Goal: Task Accomplishment & Management: Use online tool/utility

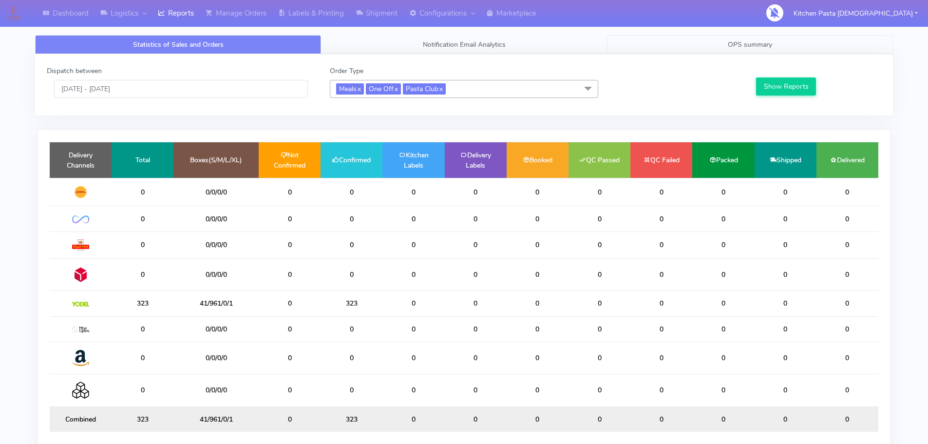
click at [751, 42] on span "OPS summary" at bounding box center [750, 44] width 44 height 9
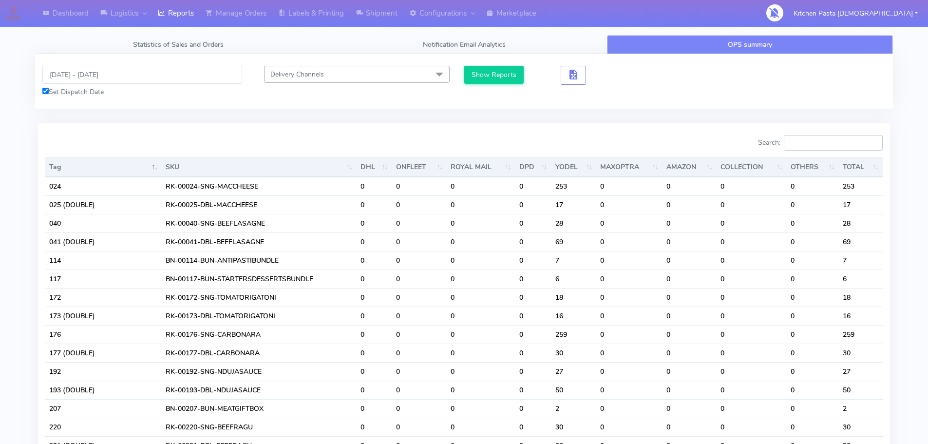
click at [825, 148] on input "Search:" at bounding box center [833, 143] width 99 height 16
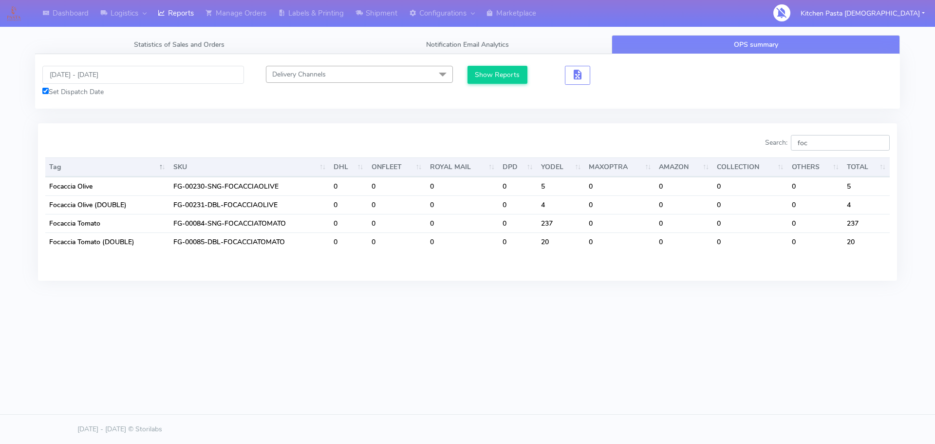
type input "foc"
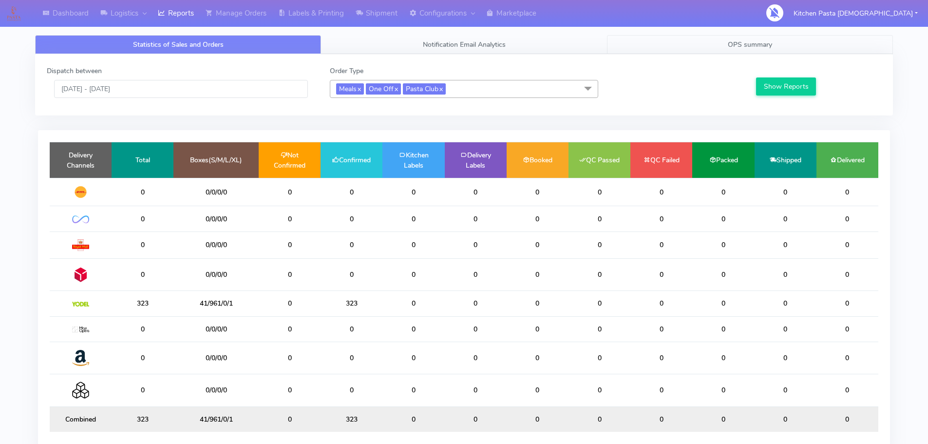
drag, startPoint x: 768, startPoint y: 46, endPoint x: 765, endPoint y: 50, distance: 5.3
click at [768, 46] on span "OPS summary" at bounding box center [750, 44] width 44 height 9
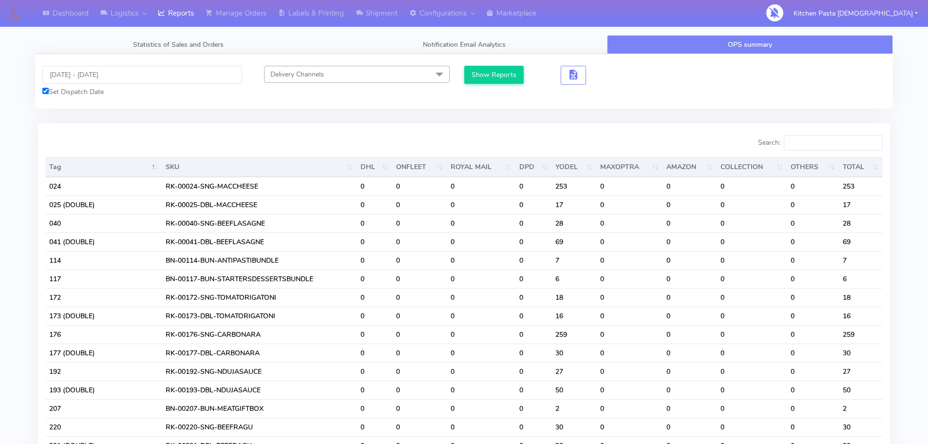
click at [586, 73] on div at bounding box center [571, 75] width 36 height 19
click at [577, 75] on span "button" at bounding box center [573, 76] width 12 height 9
click at [613, 79] on span "button" at bounding box center [609, 76] width 12 height 9
click at [832, 150] on input "Search:" at bounding box center [833, 143] width 99 height 16
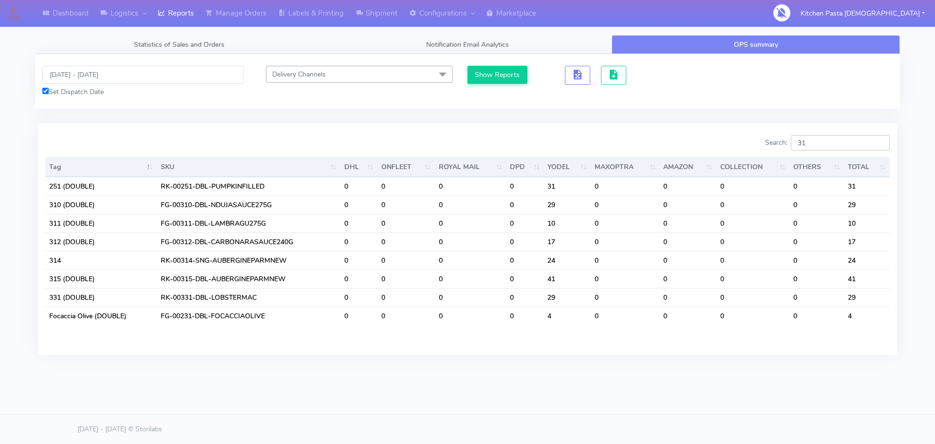
type input "3"
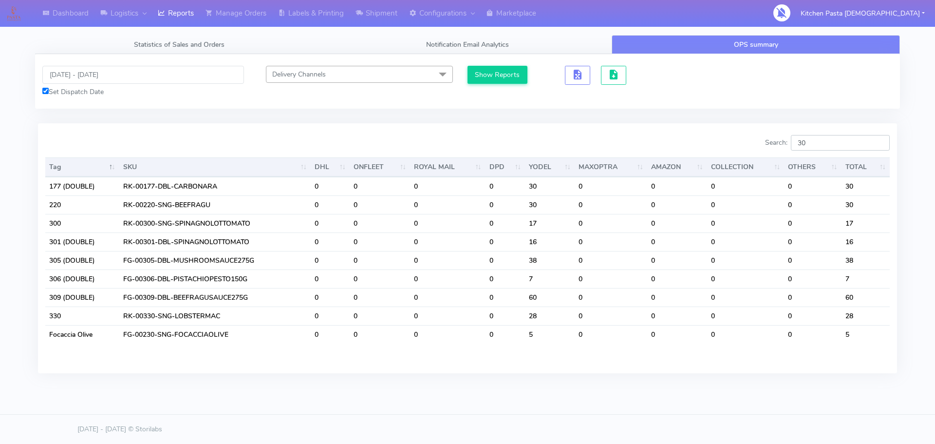
type input "3"
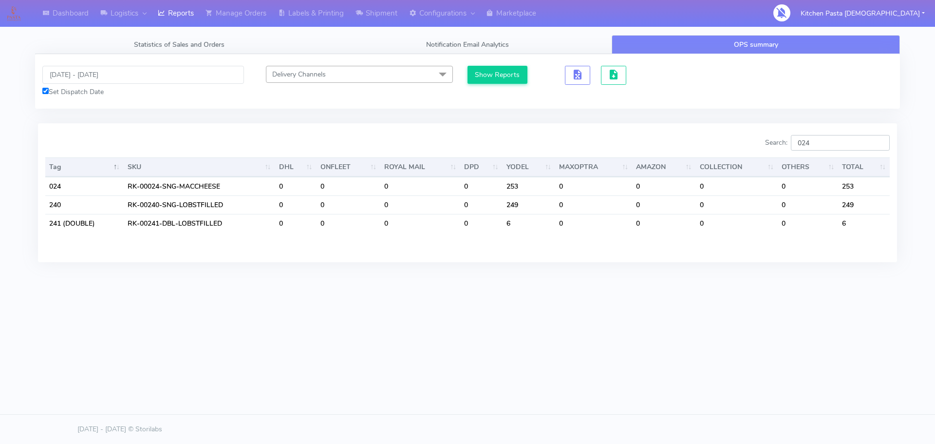
click at [843, 136] on input "024" at bounding box center [840, 143] width 99 height 16
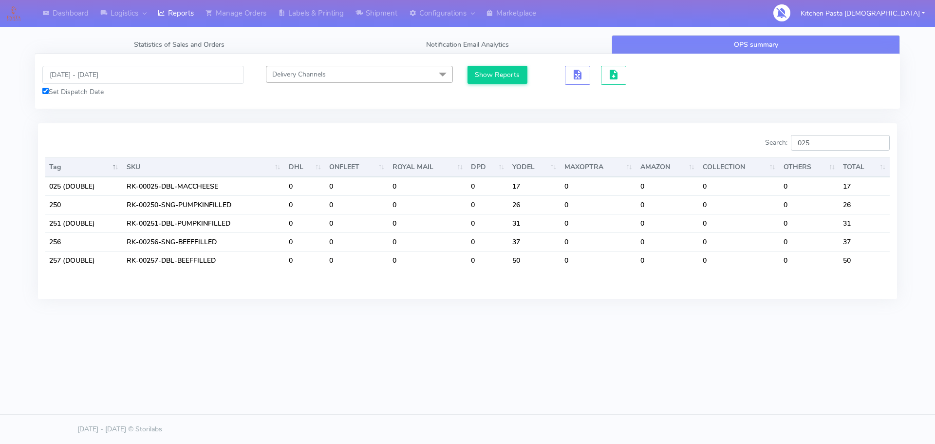
type input "025"
drag, startPoint x: 819, startPoint y: 144, endPoint x: 774, endPoint y: 141, distance: 45.4
click at [774, 141] on label "Search: 025" at bounding box center [827, 143] width 125 height 16
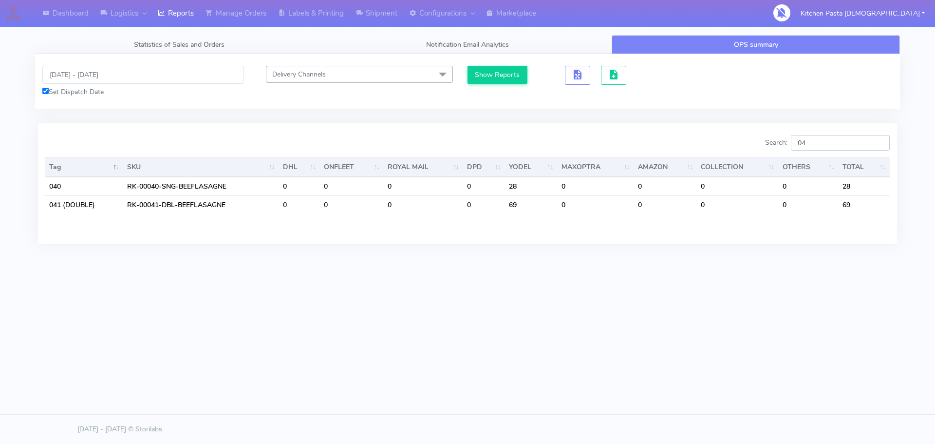
drag, startPoint x: 813, startPoint y: 139, endPoint x: 731, endPoint y: 133, distance: 81.5
click at [731, 134] on div "Search: 04 Tag SKU DHL ONFLEET ROYAL MAIL DPD YODEL MAXOPTRA AMAZON COLLECTION …" at bounding box center [467, 183] width 859 height 120
click at [825, 158] on th "OTHERS" at bounding box center [808, 166] width 60 height 19
drag, startPoint x: 813, startPoint y: 139, endPoint x: 794, endPoint y: 131, distance: 20.5
click at [794, 136] on label "Search: 33" at bounding box center [827, 143] width 125 height 16
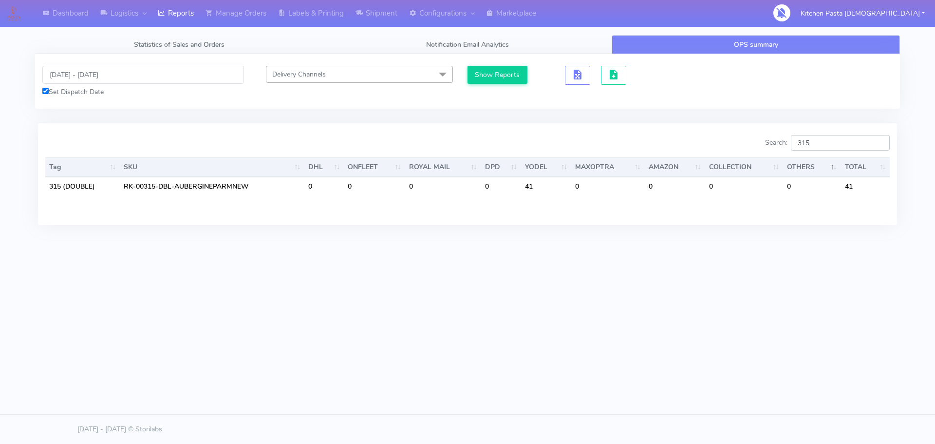
click at [830, 142] on input "315" at bounding box center [840, 143] width 99 height 16
type input "314"
drag, startPoint x: 822, startPoint y: 146, endPoint x: 761, endPoint y: 140, distance: 61.1
click at [761, 140] on div "Search: 314" at bounding box center [682, 144] width 415 height 19
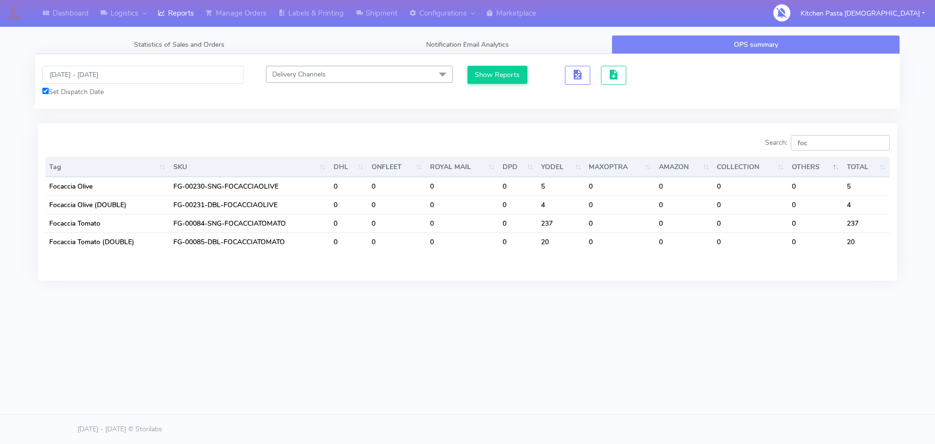
drag, startPoint x: 822, startPoint y: 146, endPoint x: 773, endPoint y: 148, distance: 48.7
click at [773, 148] on label "Search: foc" at bounding box center [827, 143] width 125 height 16
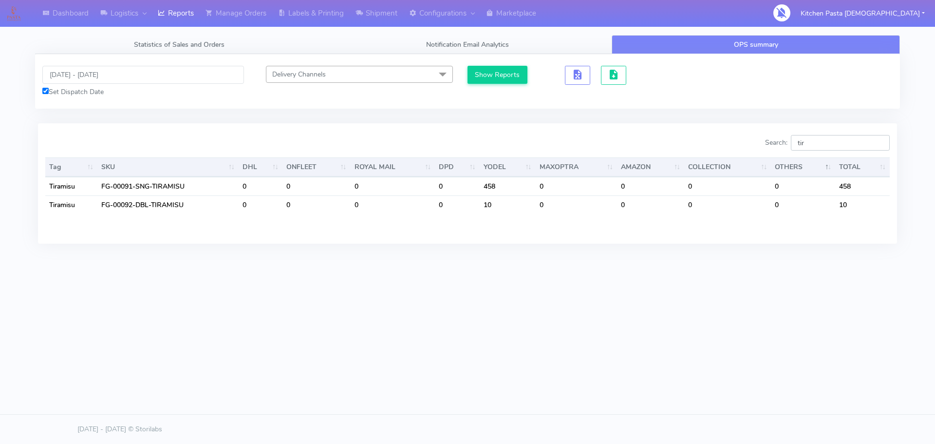
type input "tir"
drag, startPoint x: 826, startPoint y: 146, endPoint x: 787, endPoint y: 146, distance: 39.0
click at [787, 146] on label "Search: tir" at bounding box center [827, 143] width 125 height 16
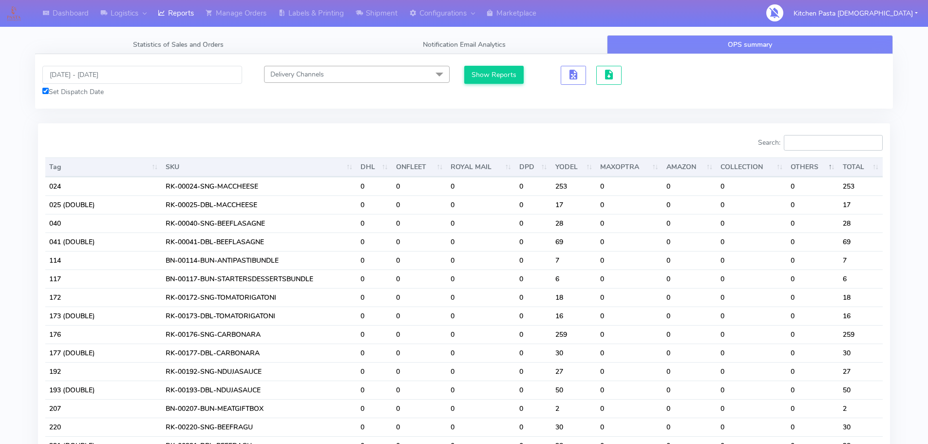
type input "f"
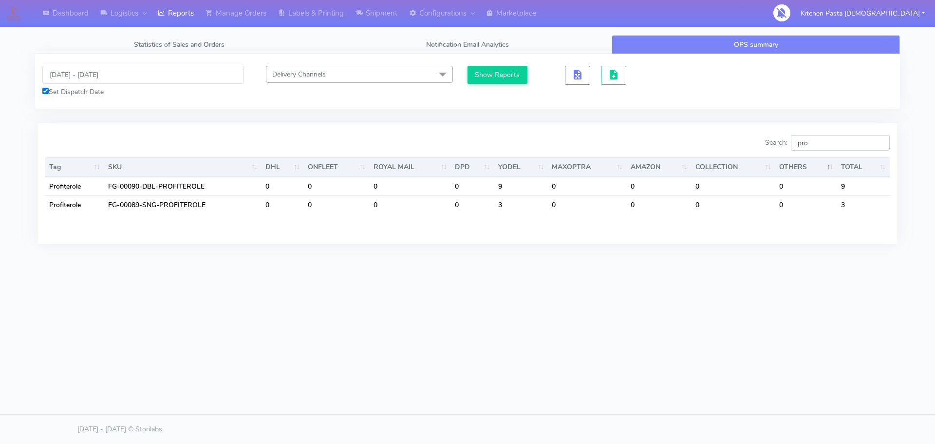
type input "pro"
drag, startPoint x: 314, startPoint y: 12, endPoint x: 306, endPoint y: 12, distance: 7.3
click at [314, 12] on link "Labels & Printing" at bounding box center [310, 13] width 77 height 27
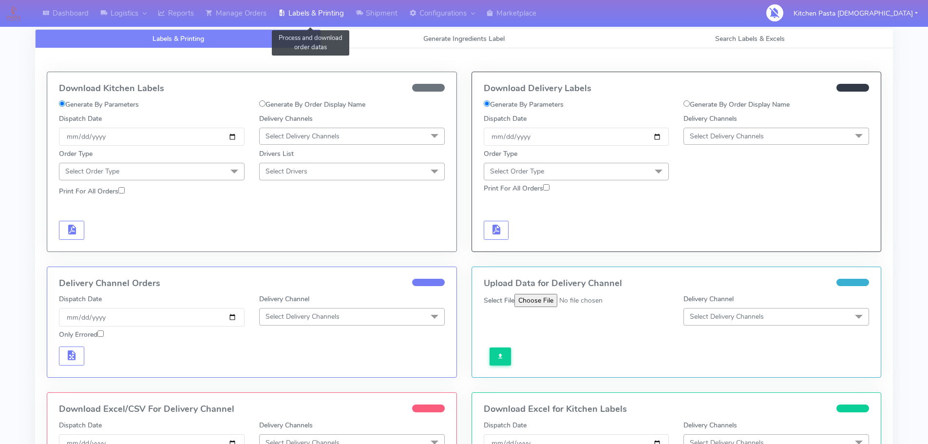
select select
click at [432, 29] on link "Generate Ingredients Label" at bounding box center [464, 38] width 286 height 19
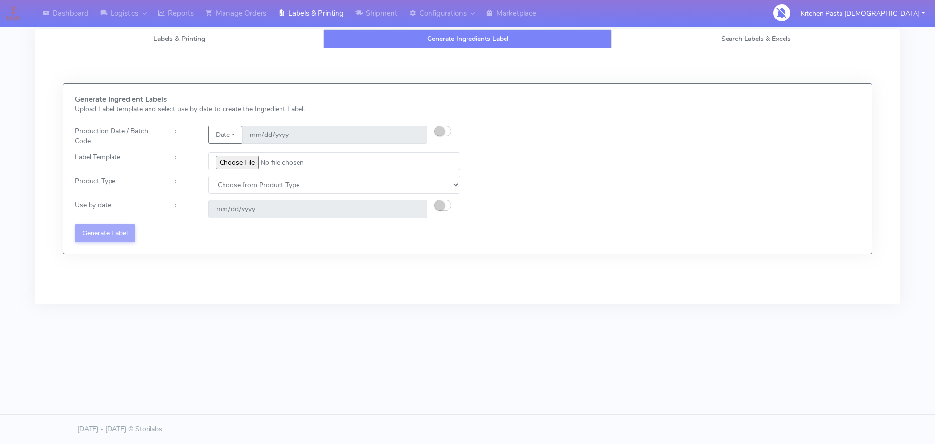
click at [695, 351] on div "Dashboard Logistics London Logistics Reports Manage Orders Labels & Printing Sh…" at bounding box center [467, 177] width 935 height 355
drag, startPoint x: 237, startPoint y: 134, endPoint x: 246, endPoint y: 127, distance: 11.7
click at [237, 133] on button "Date" at bounding box center [225, 135] width 34 height 18
click at [238, 155] on link "Code" at bounding box center [247, 154] width 77 height 16
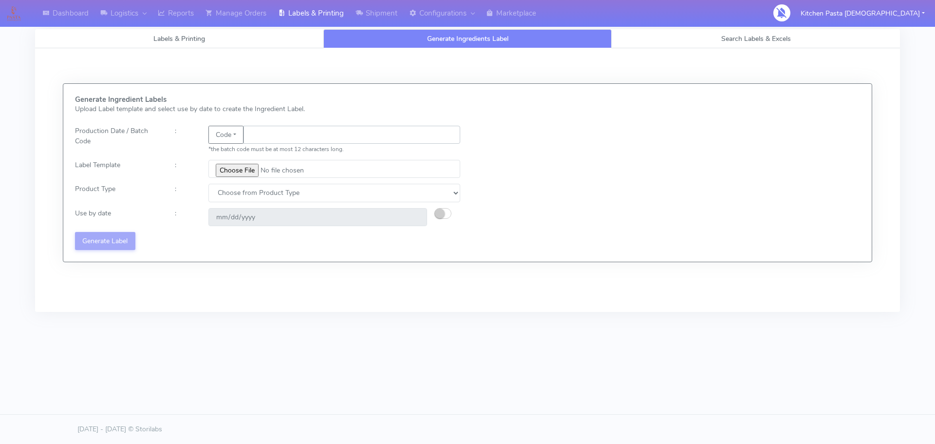
click at [288, 136] on input "text" at bounding box center [352, 135] width 217 height 18
type input "25248"
click at [253, 166] on input "file" at bounding box center [334, 169] width 252 height 18
click at [167, 19] on link "Reports" at bounding box center [176, 13] width 48 height 27
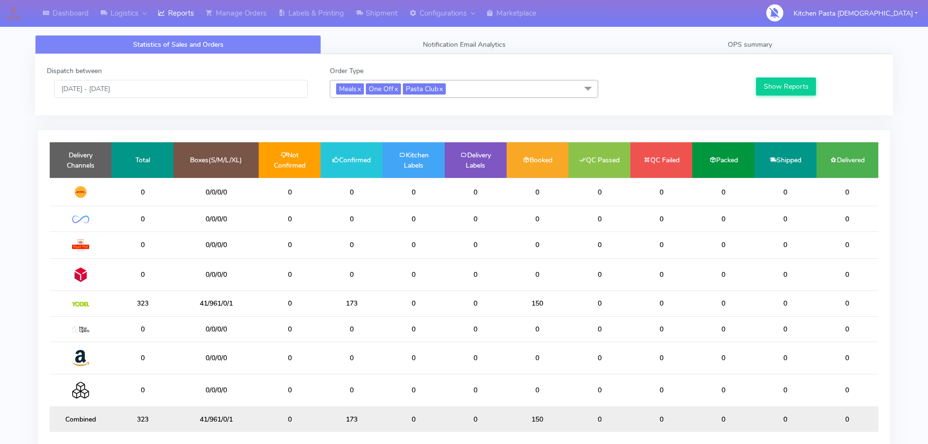
click at [291, 29] on div "Statistics of Sales and Orders Notification Email Analytics OPS summary Dispatc…" at bounding box center [464, 249] width 872 height 440
click at [308, 18] on link "Labels & Printing" at bounding box center [310, 13] width 77 height 27
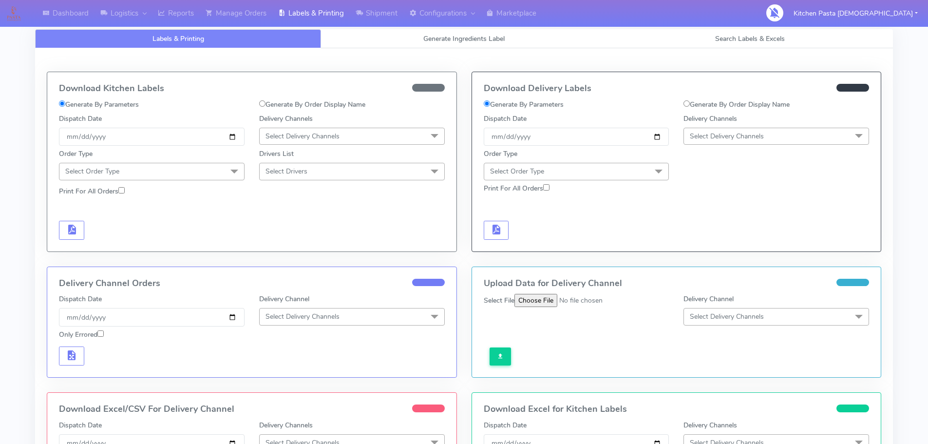
select select "All"
click at [731, 36] on span "Search Labels & Excels" at bounding box center [750, 38] width 70 height 9
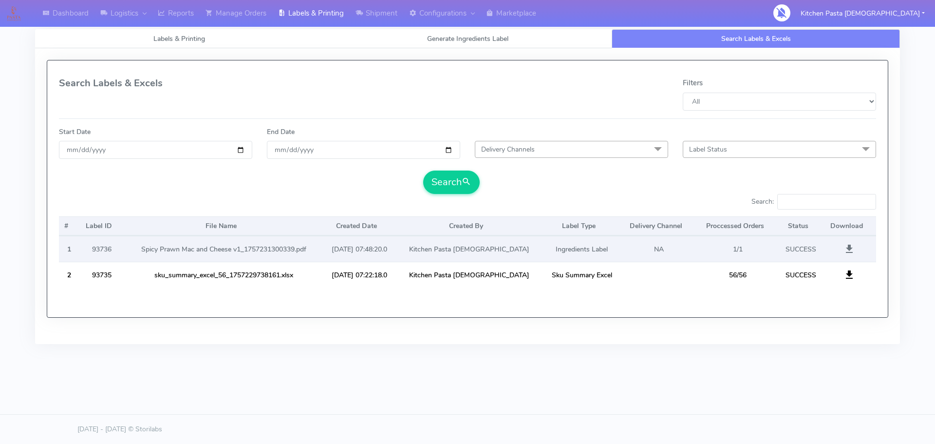
click at [848, 248] on span at bounding box center [849, 250] width 12 height 9
